Goal: Task Accomplishment & Management: Use online tool/utility

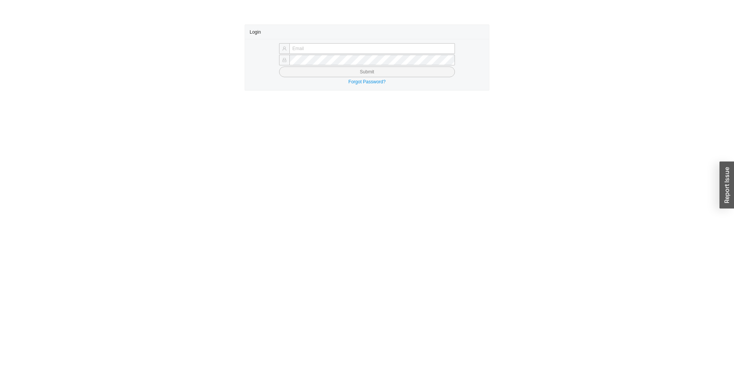
type input "rgreenberger@qualitybath.com"
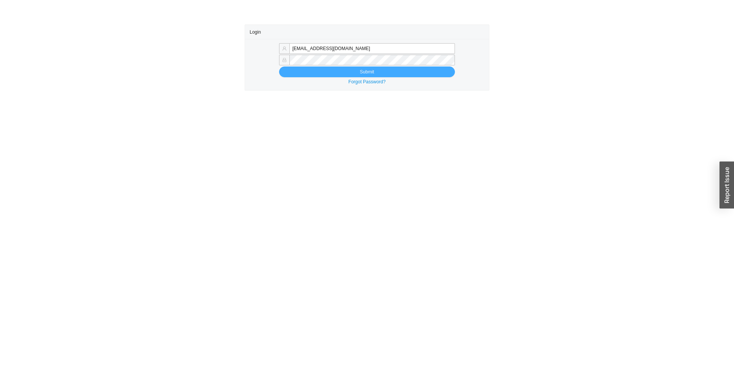
click at [317, 72] on button "Submit" at bounding box center [367, 72] width 176 height 11
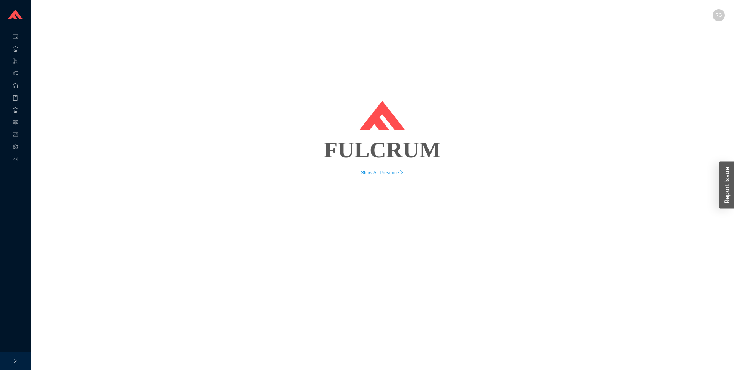
click at [127, 112] on div "FULCRUM Show All Presence" at bounding box center [382, 100] width 685 height 152
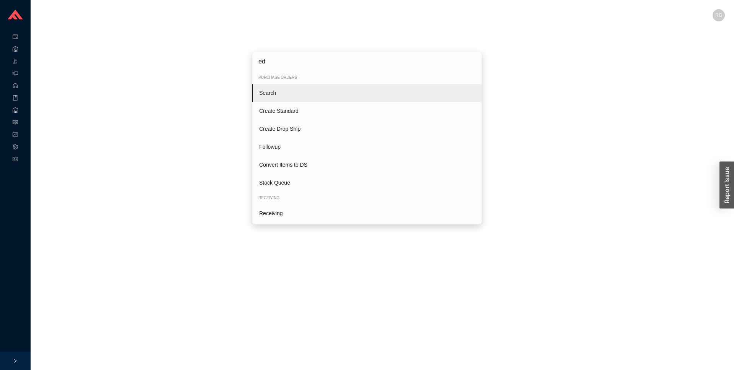
type input "edi"
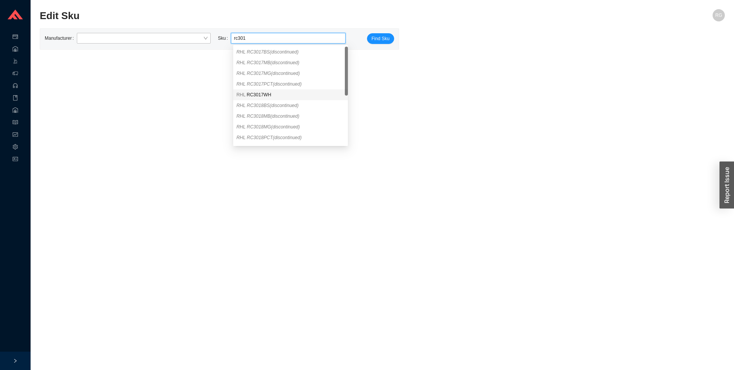
click at [269, 91] on div "RHL RC3017WH" at bounding box center [290, 94] width 109 height 7
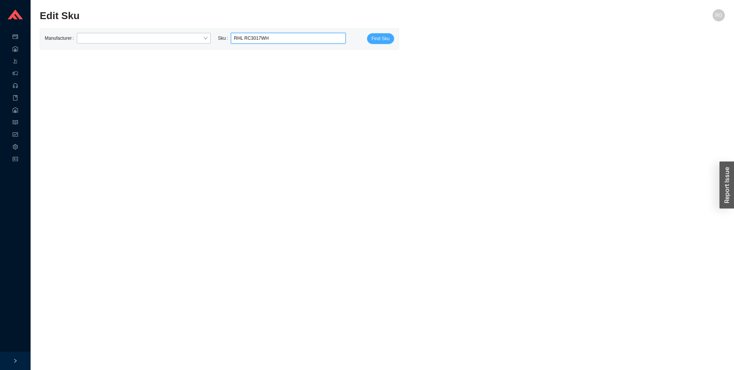
type input "RHL RC3017WH"
click at [377, 37] on span "Find Sku" at bounding box center [381, 39] width 18 height 8
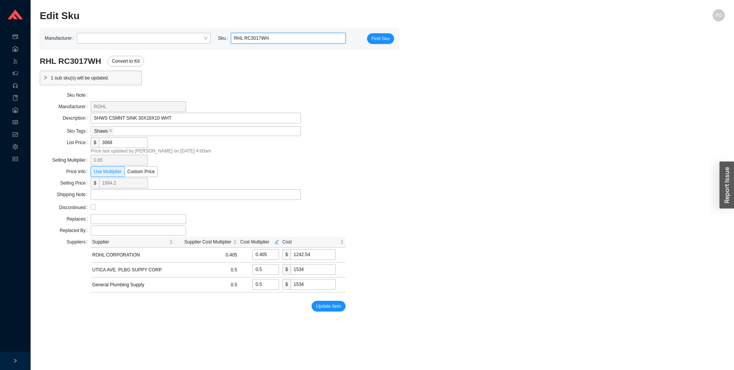
click at [512, 135] on div "RHL RC3017WH Convert to Kit 1 sub sku(s) will be updated. Sku Note Manufacturer…" at bounding box center [382, 184] width 685 height 256
click at [128, 80] on span "1 sub sku(s) will be updated." at bounding box center [95, 78] width 88 height 8
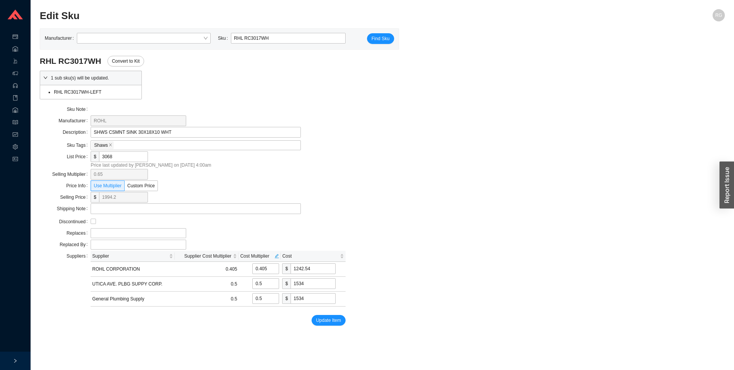
click at [128, 80] on span "1 sub sku(s) will be updated." at bounding box center [95, 78] width 88 height 8
